Goal: Navigation & Orientation: Find specific page/section

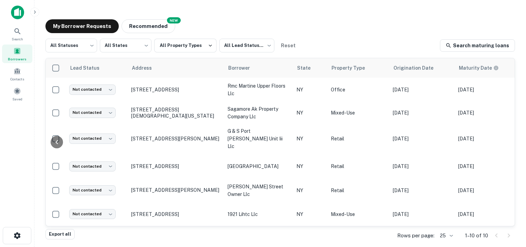
scroll to position [0, 275]
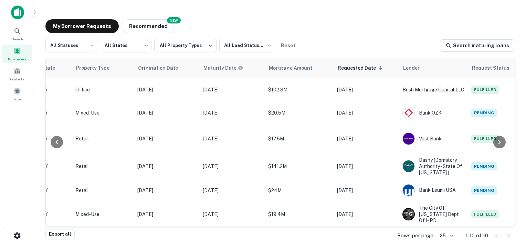
scroll to position [0, 275]
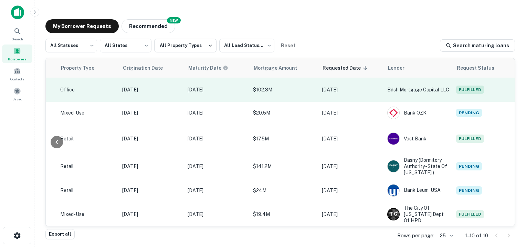
click at [461, 90] on span "Fulfilled" at bounding box center [470, 89] width 28 height 8
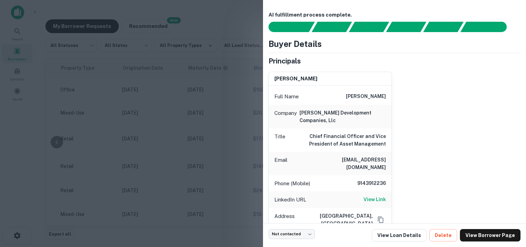
click at [334, 158] on div "Email [EMAIL_ADDRESS][DOMAIN_NAME]" at bounding box center [330, 162] width 123 height 23
drag, startPoint x: 384, startPoint y: 158, endPoint x: 332, endPoint y: 162, distance: 52.1
click at [332, 162] on div "Email [EMAIL_ADDRESS][DOMAIN_NAME]" at bounding box center [330, 162] width 123 height 23
drag, startPoint x: 332, startPoint y: 162, endPoint x: 348, endPoint y: 158, distance: 17.3
copy h6 "[EMAIL_ADDRESS][DOMAIN_NAME]"
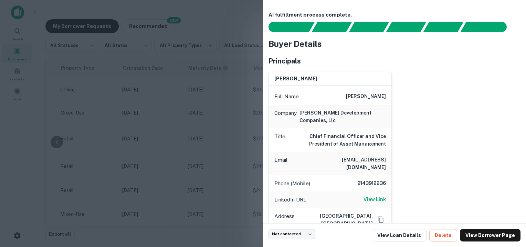
click at [235, 101] on div at bounding box center [263, 123] width 526 height 247
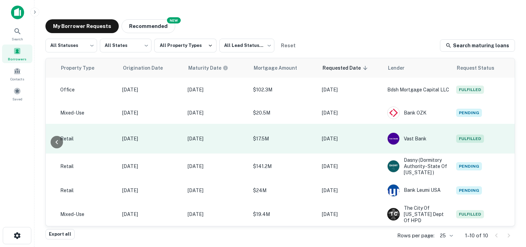
click at [469, 135] on span "Fulfilled" at bounding box center [470, 138] width 28 height 8
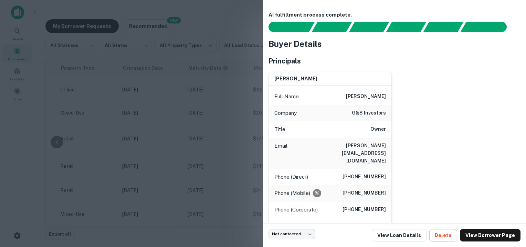
click at [230, 25] on div at bounding box center [263, 123] width 526 height 247
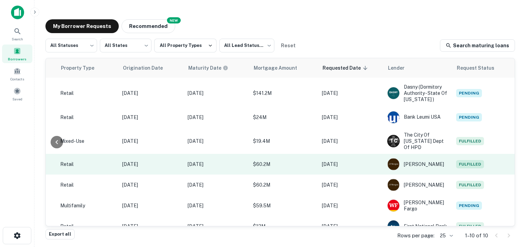
scroll to position [74, 275]
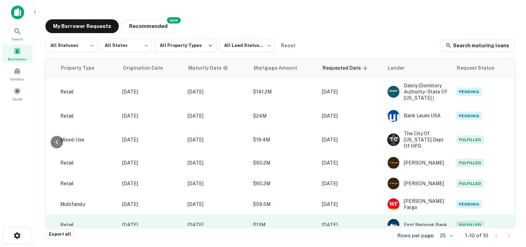
click at [458, 220] on span "Fulfilled" at bounding box center [470, 224] width 28 height 8
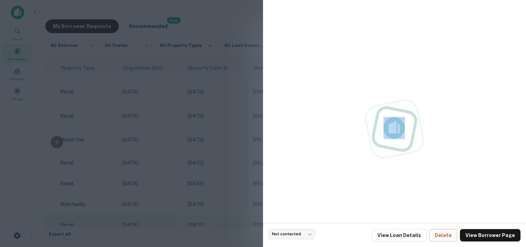
click at [458, 212] on div at bounding box center [395, 129] width 252 height 247
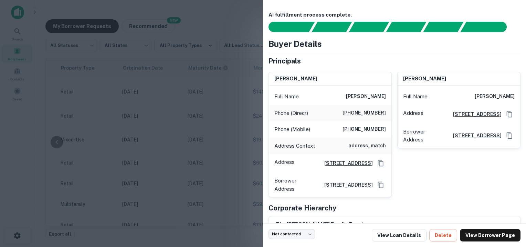
click at [238, 121] on div at bounding box center [263, 123] width 526 height 247
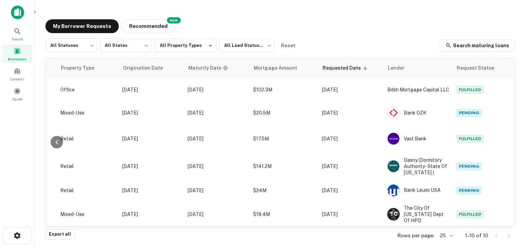
scroll to position [0, 275]
click at [139, 25] on button "Recommended" at bounding box center [149, 26] width 54 height 14
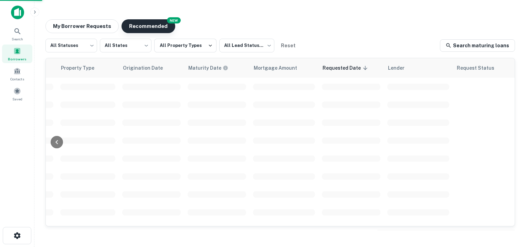
scroll to position [0, 275]
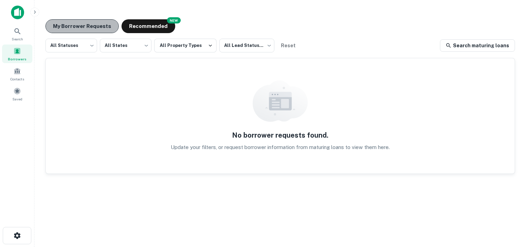
click at [93, 25] on button "My Borrower Requests" at bounding box center [81, 26] width 73 height 14
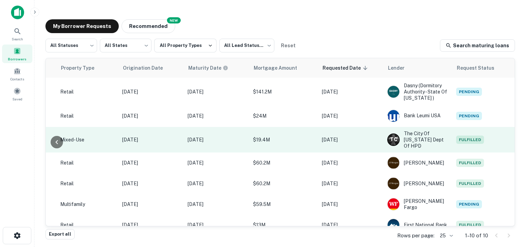
scroll to position [0, 275]
